Goal: Check status: Check status

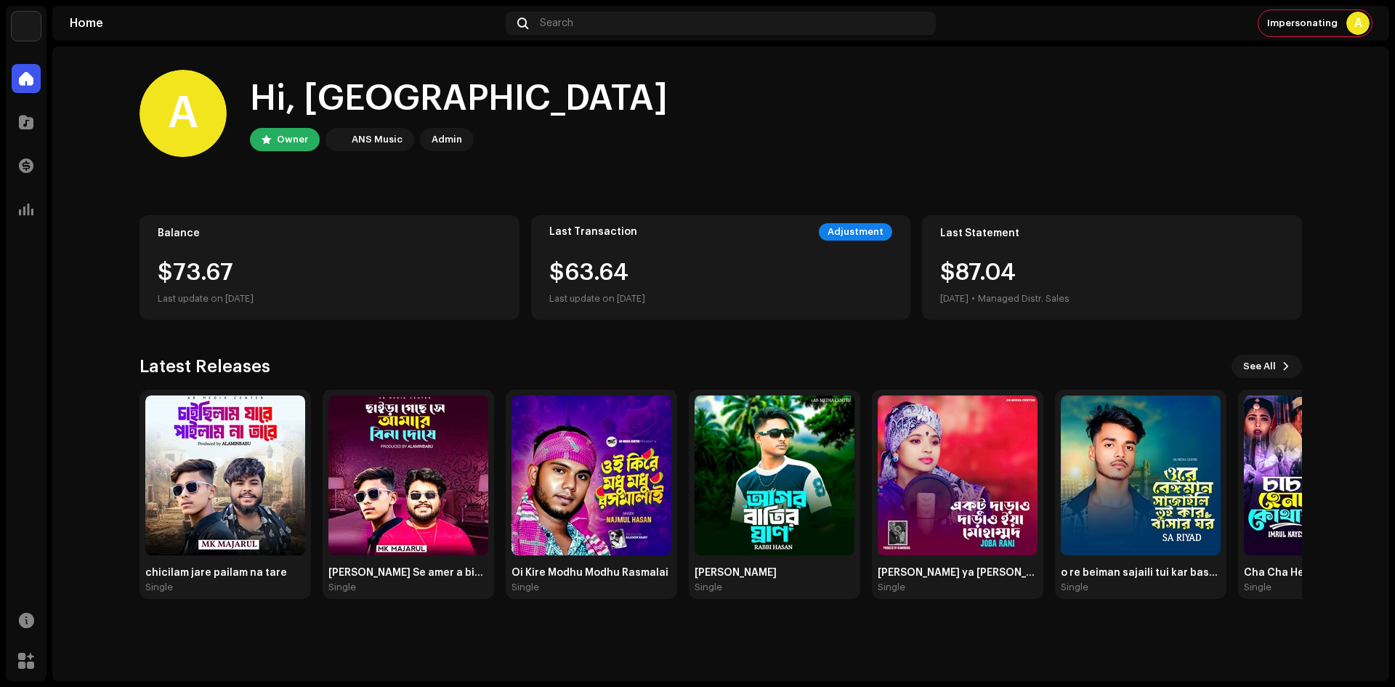
click at [39, 185] on div "Transactions" at bounding box center [26, 165] width 41 height 41
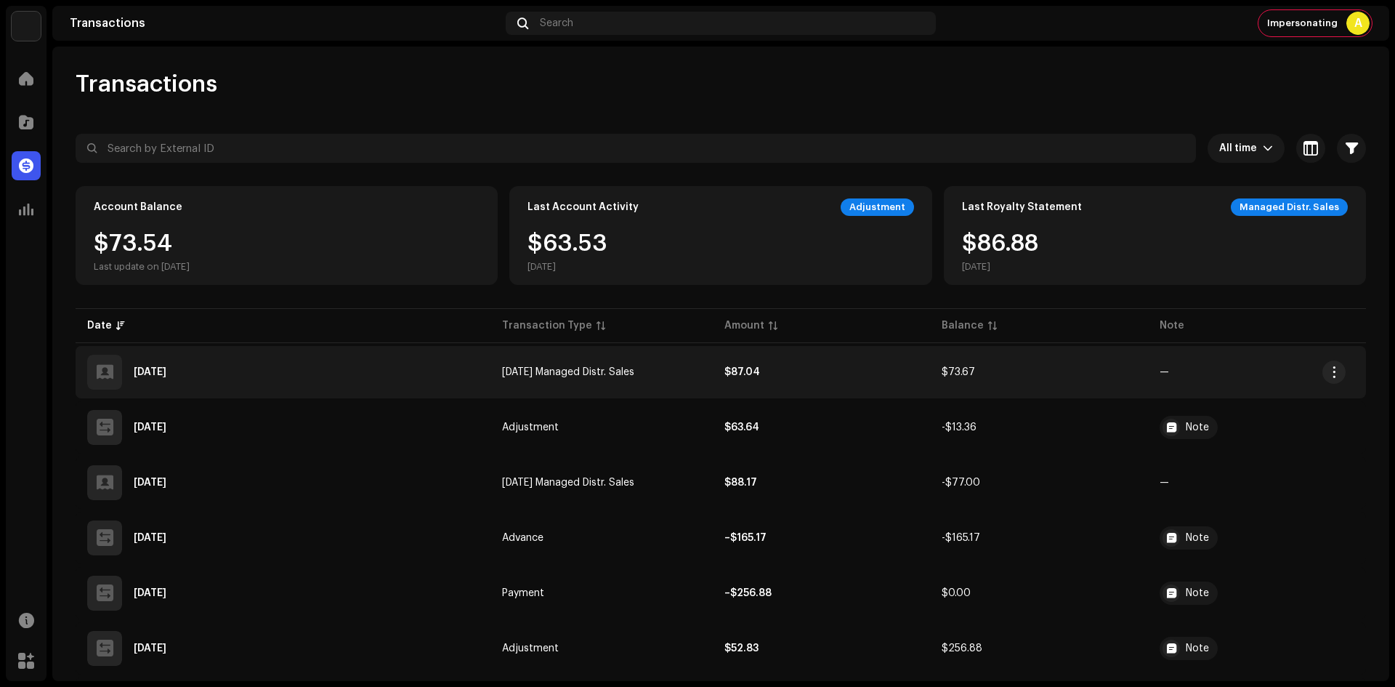
click at [269, 376] on div "[DATE]" at bounding box center [283, 372] width 392 height 35
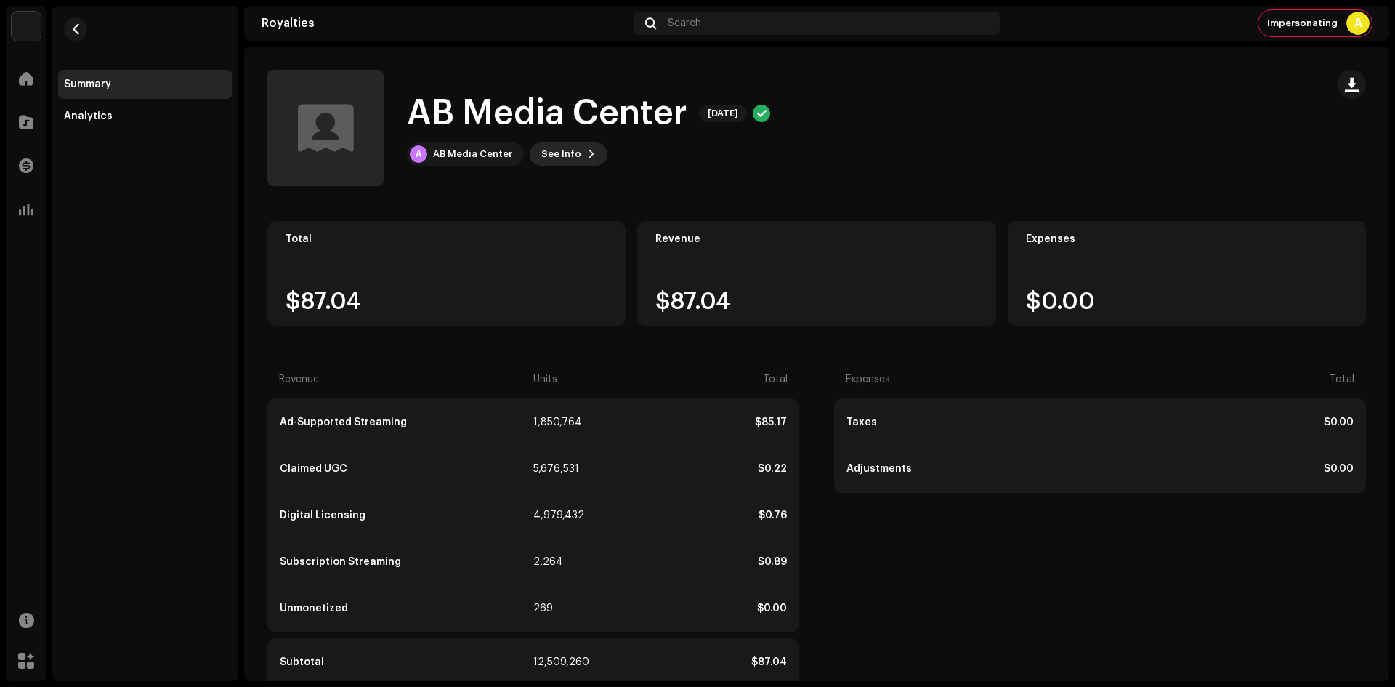
click at [554, 152] on span "See Info" at bounding box center [561, 154] width 40 height 29
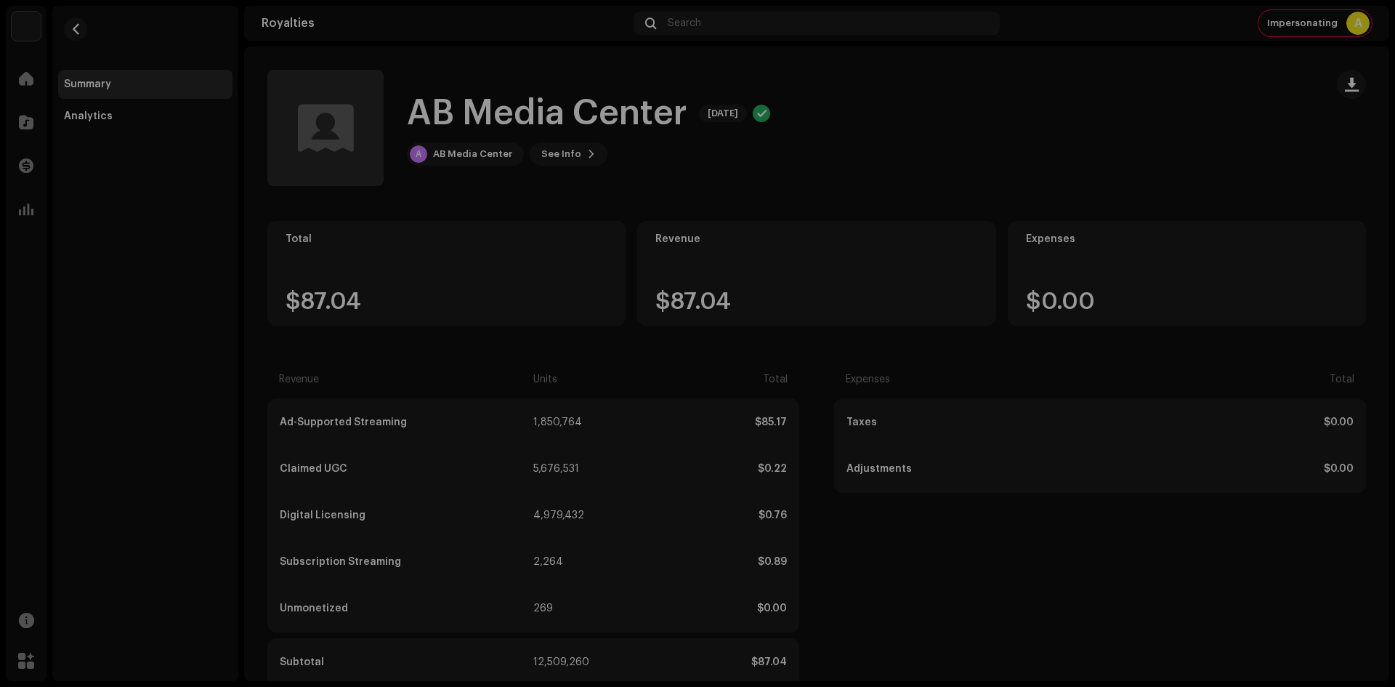
click at [601, 185] on div "AB Media Center 5678763 Payee ID 480136 Statement Month [DATE] Payor ANS Enterp…" at bounding box center [697, 343] width 1395 height 687
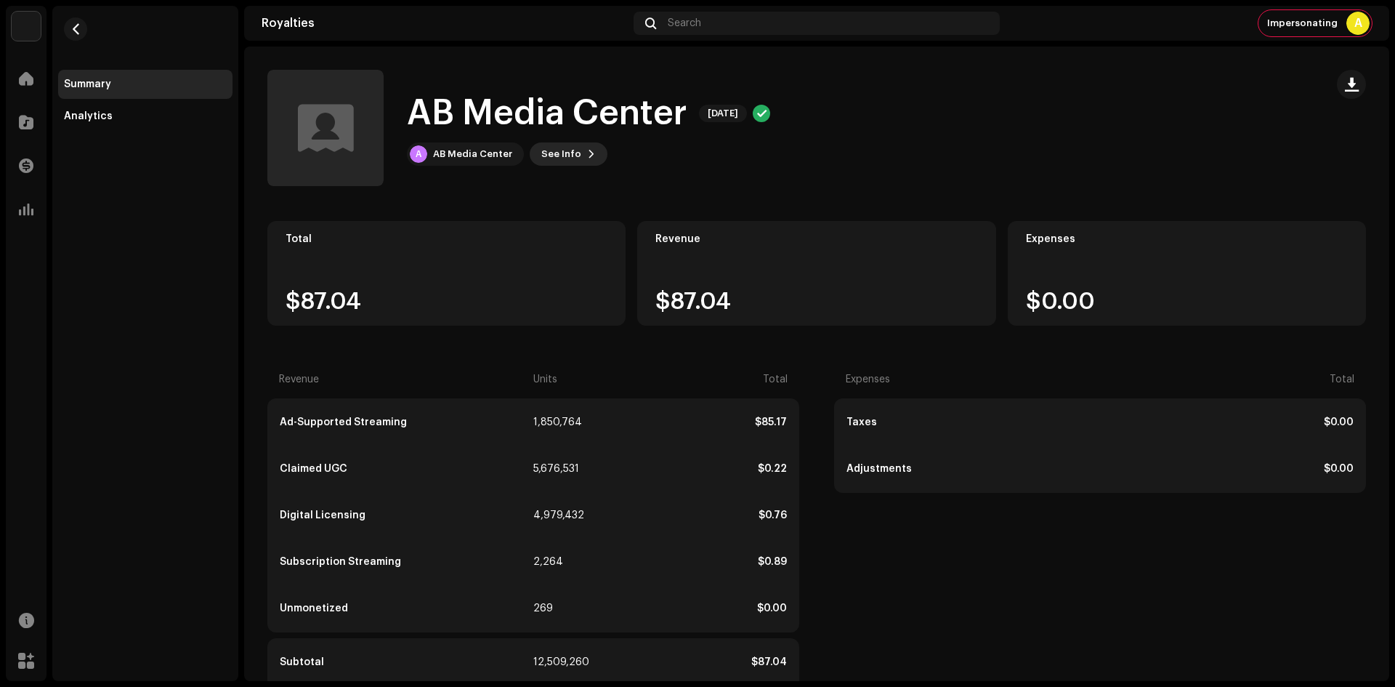
click at [564, 157] on span "See Info" at bounding box center [561, 154] width 40 height 29
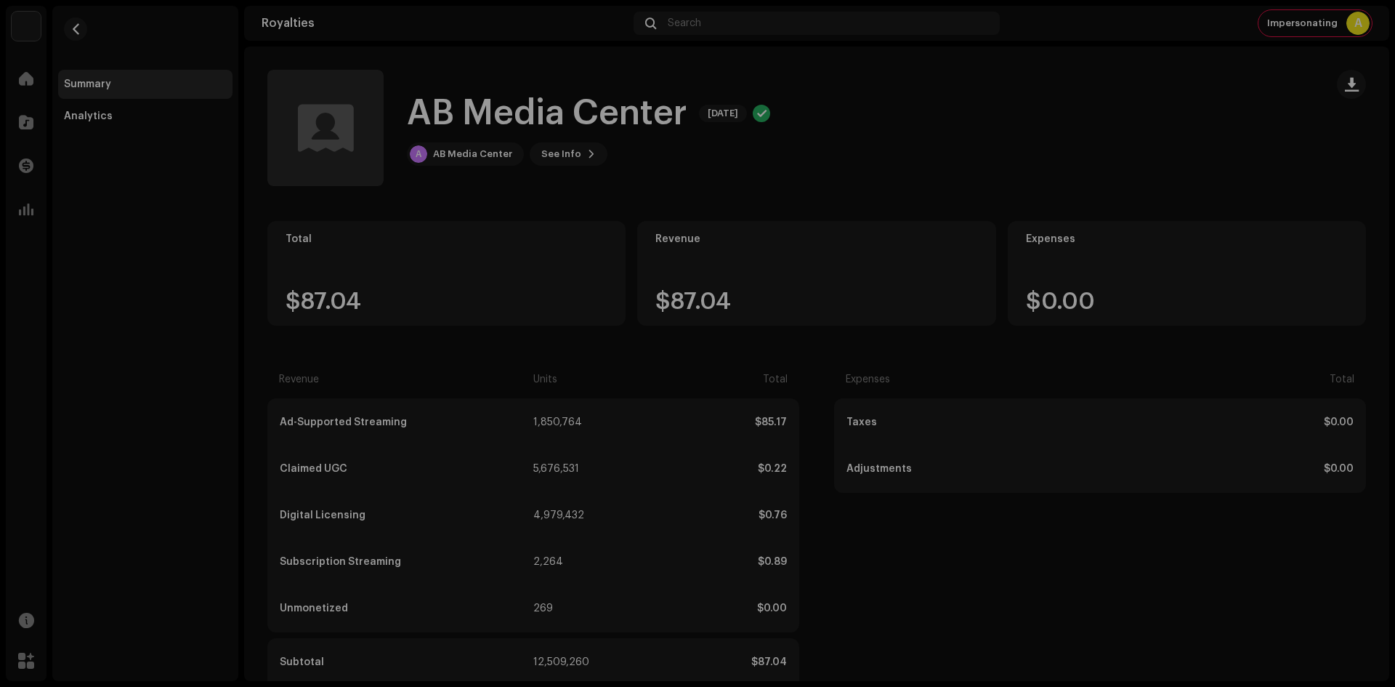
click at [570, 153] on div "AB Media Center 5678763 Payee ID 480136 Statement Month [DATE] Payor ANS Enterp…" at bounding box center [697, 343] width 1395 height 687
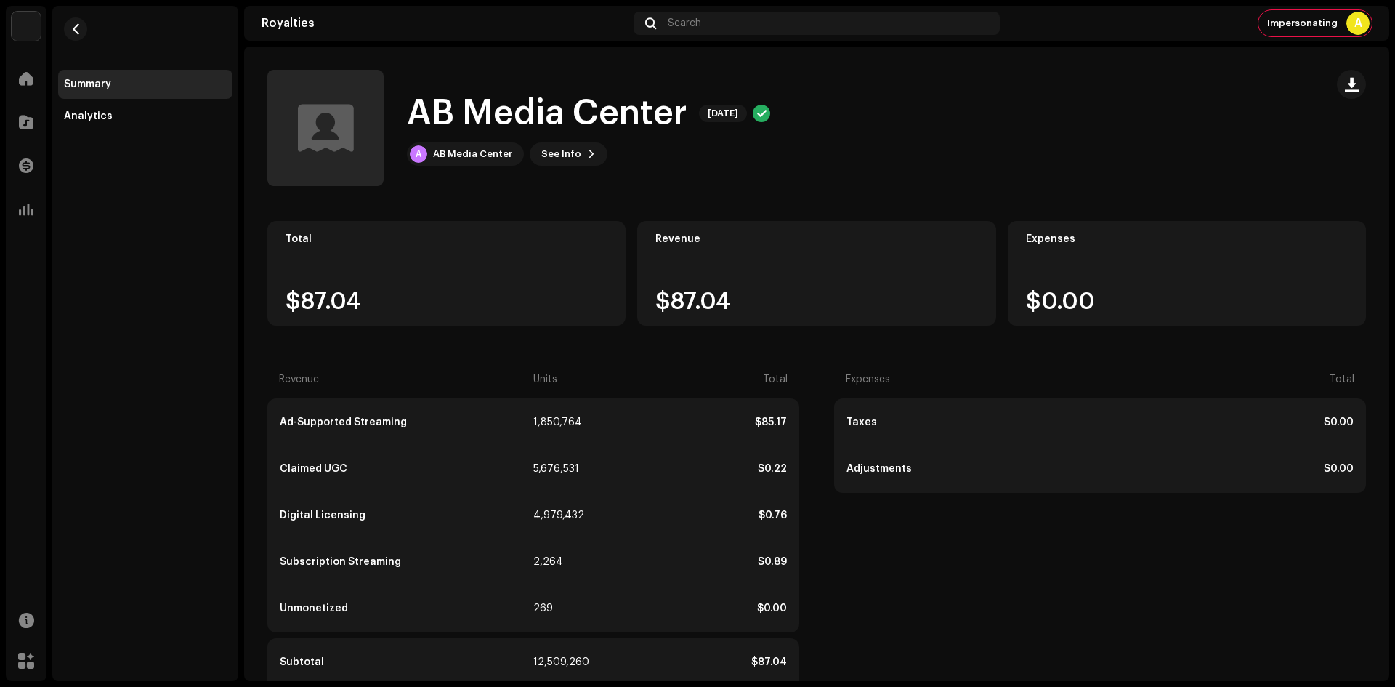
click at [770, 108] on re-a-icon-status-badge at bounding box center [761, 113] width 17 height 17
click at [483, 153] on div "AB Media Center" at bounding box center [472, 154] width 79 height 12
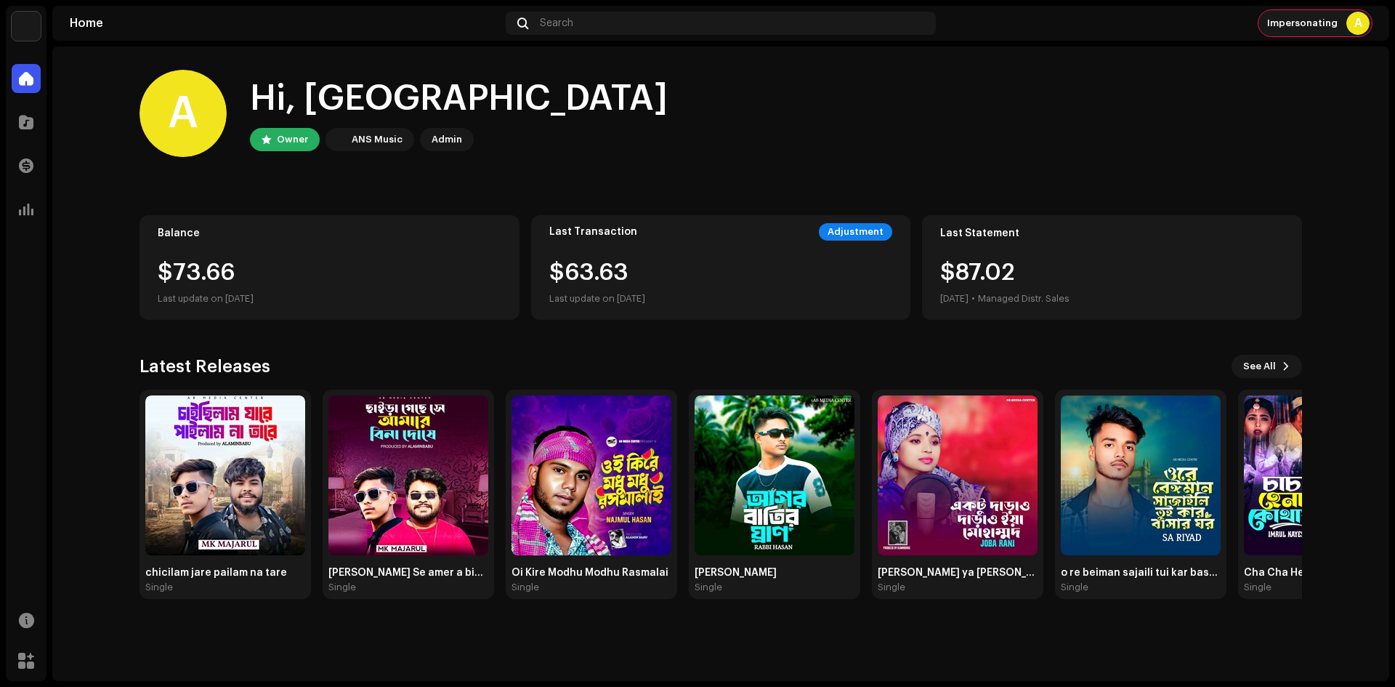
click at [1294, 16] on div "Impersonating A" at bounding box center [1315, 23] width 113 height 26
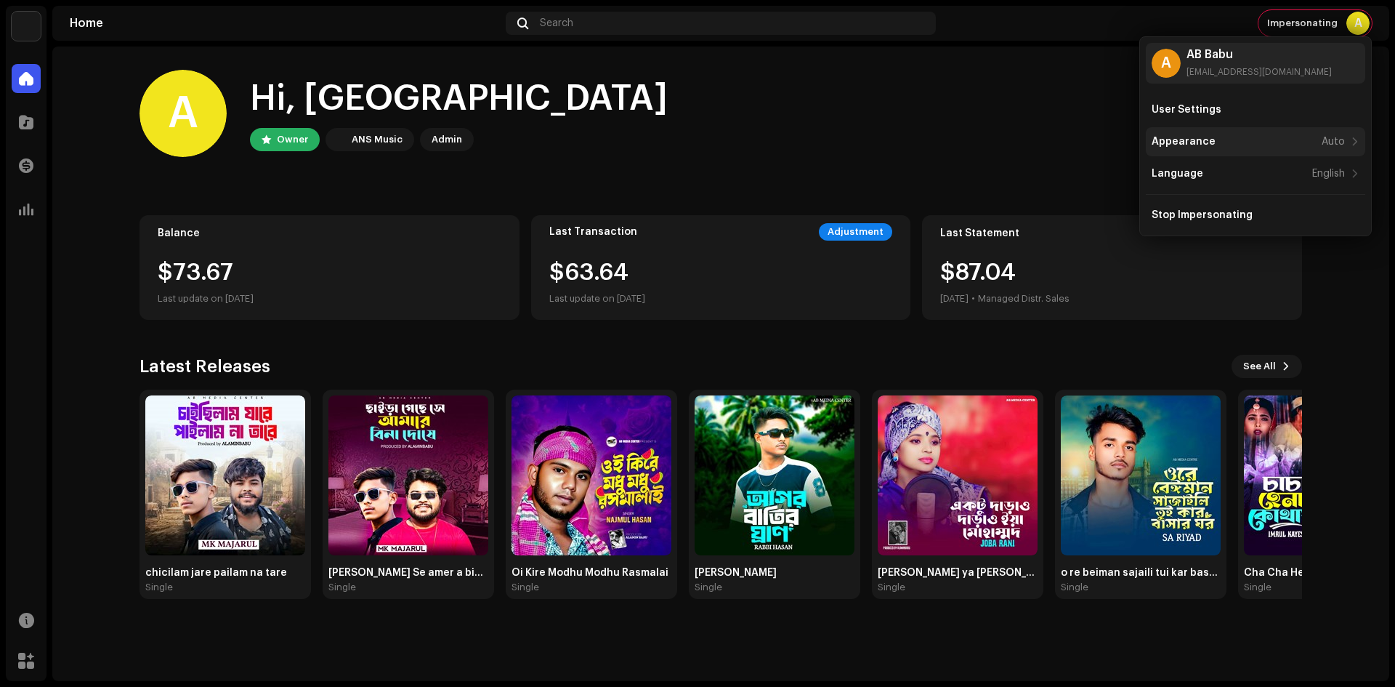
click at [1207, 149] on div "Appearance Auto" at bounding box center [1256, 141] width 220 height 29
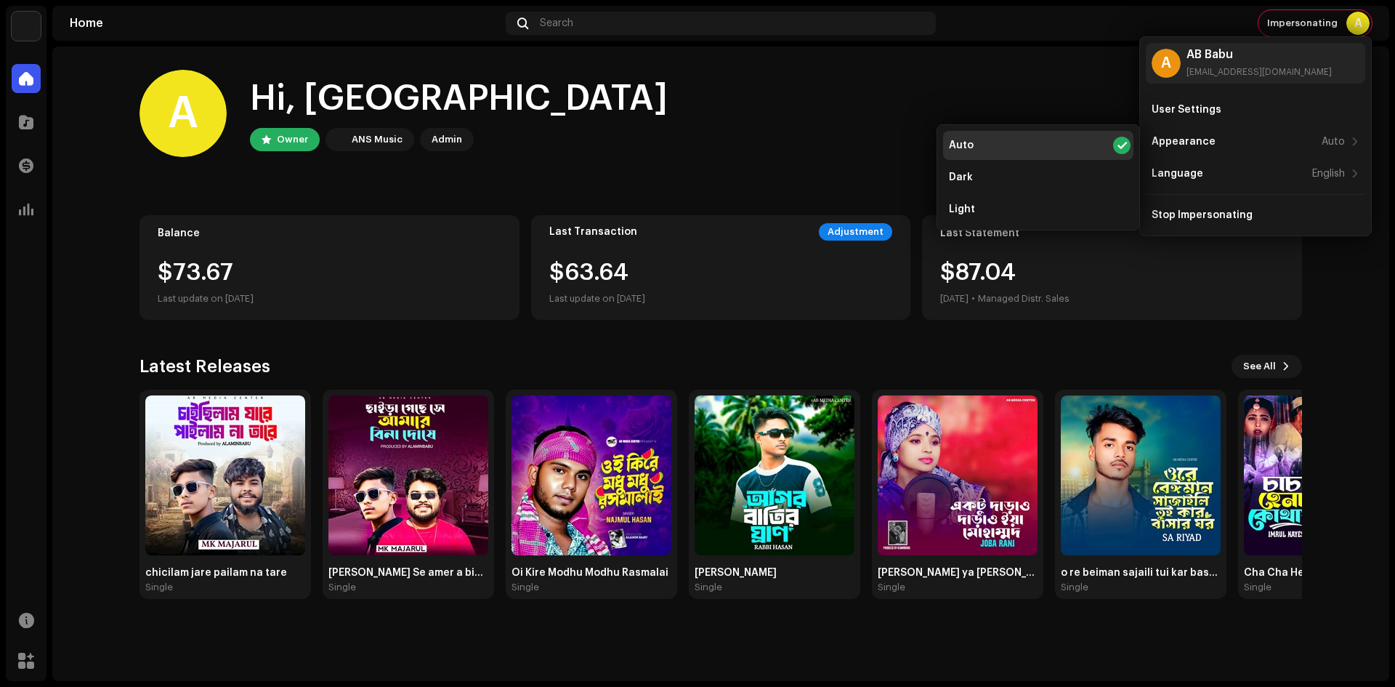
click at [839, 160] on home-user "A Hi, AB Owner ANS Music Admin" at bounding box center [721, 125] width 1163 height 110
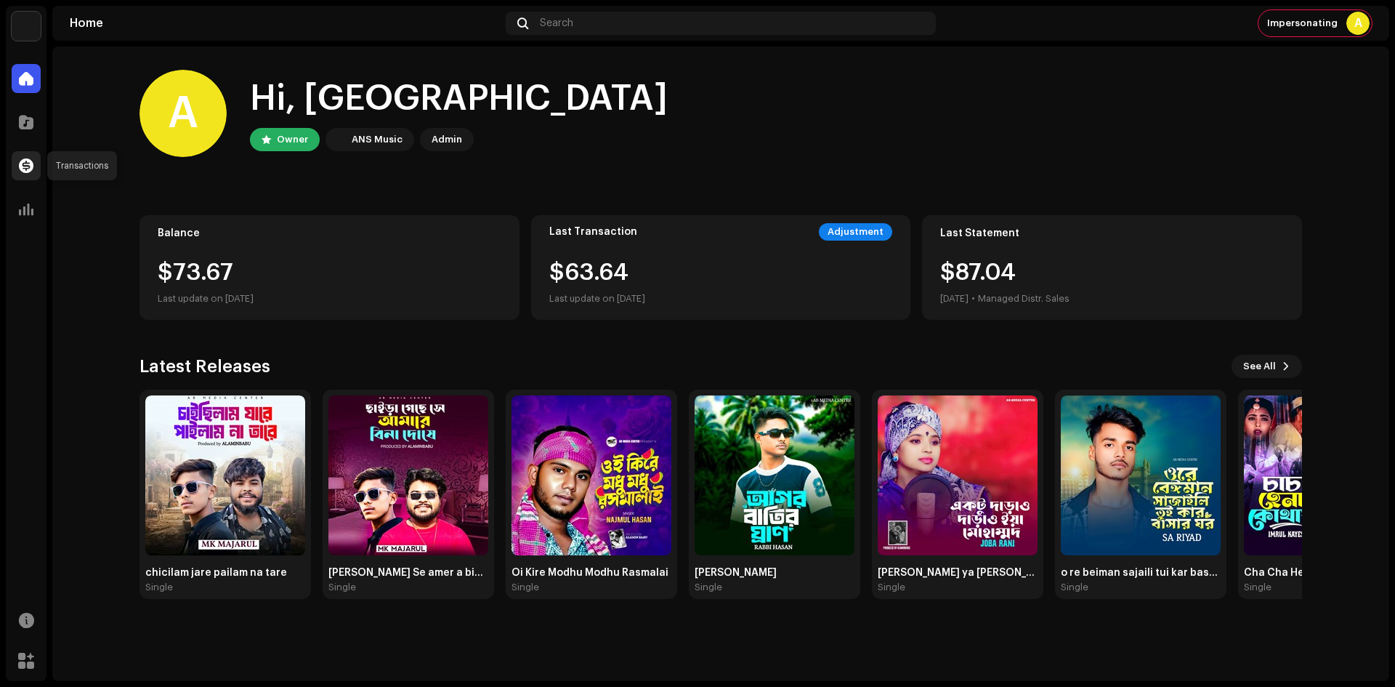
click at [36, 167] on div at bounding box center [26, 165] width 29 height 29
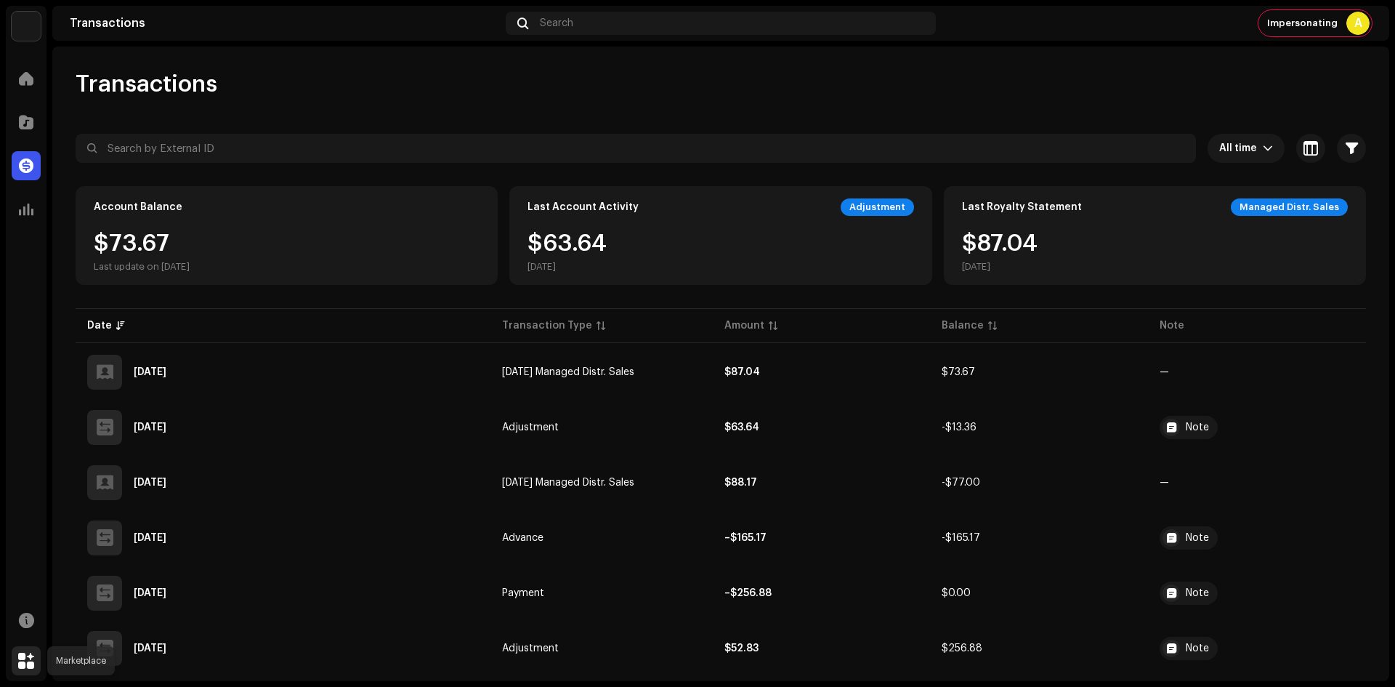
click at [31, 656] on span at bounding box center [26, 661] width 16 height 12
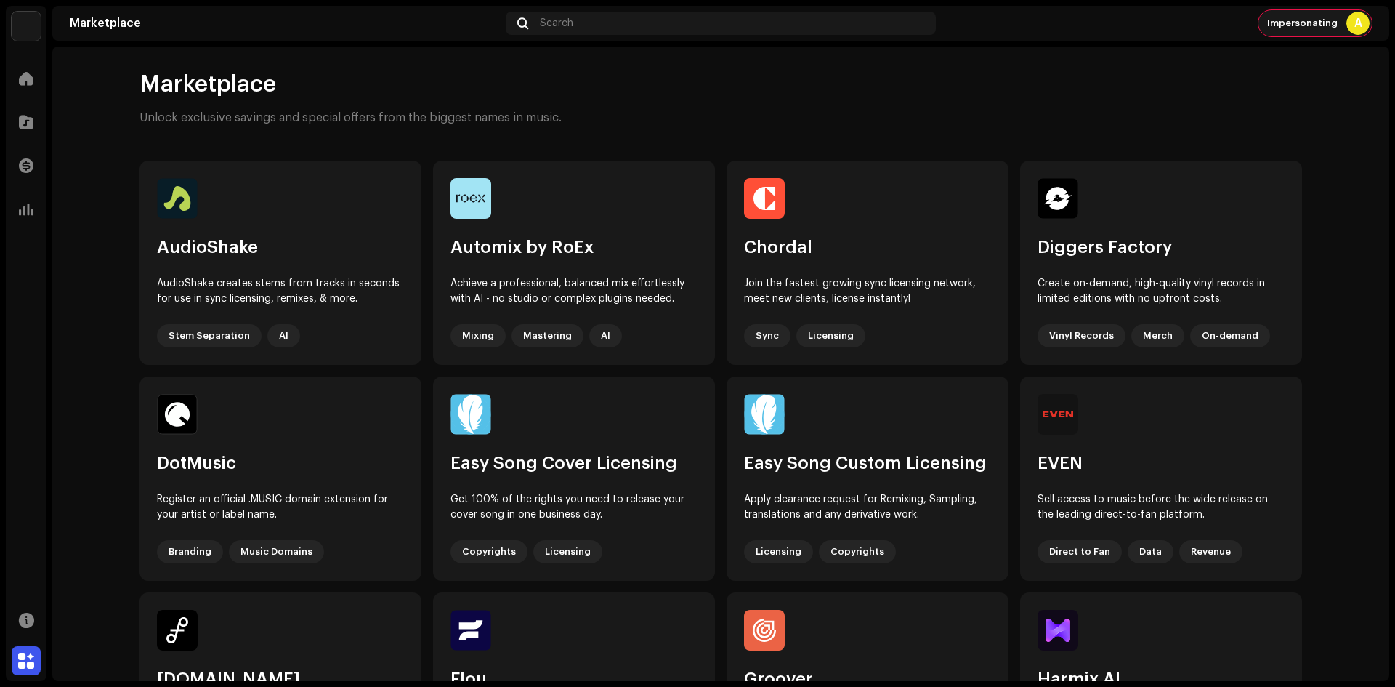
click at [1329, 27] on span "Impersonating" at bounding box center [1303, 23] width 71 height 12
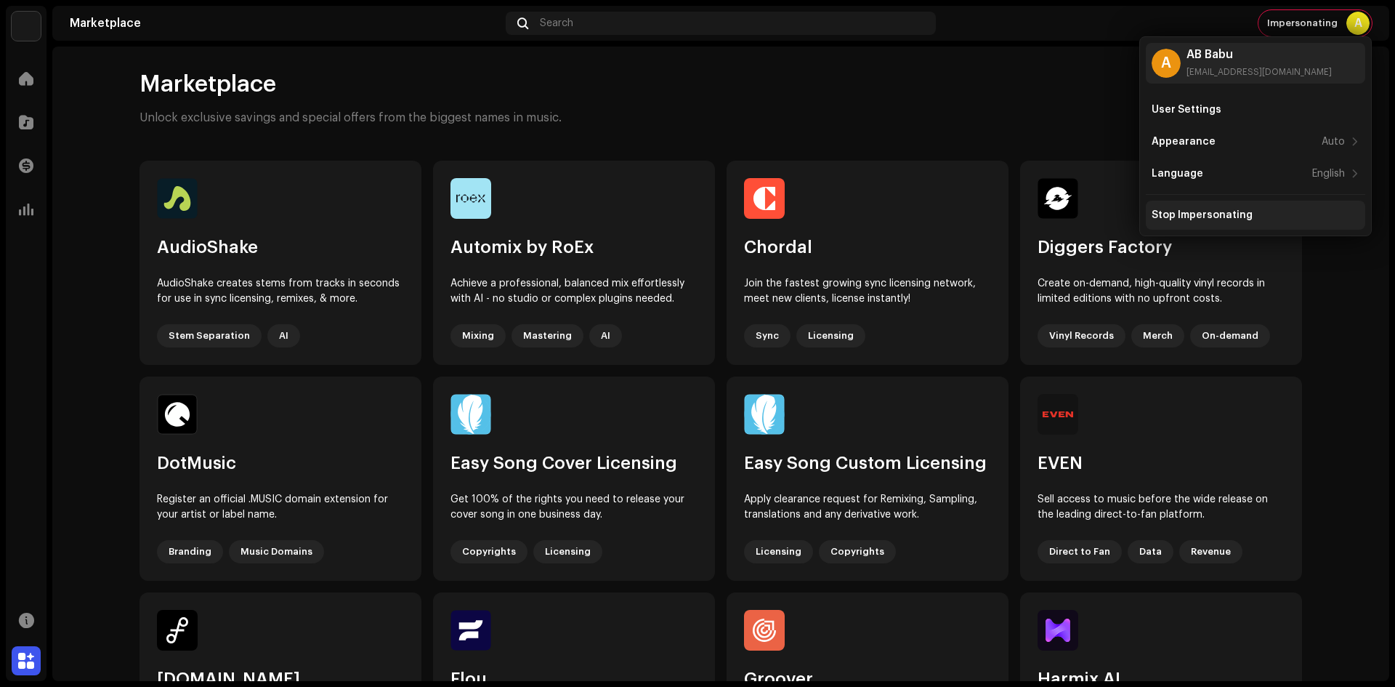
click at [1195, 216] on div "Stop Impersonating" at bounding box center [1202, 215] width 101 height 12
